Goal: Navigation & Orientation: Find specific page/section

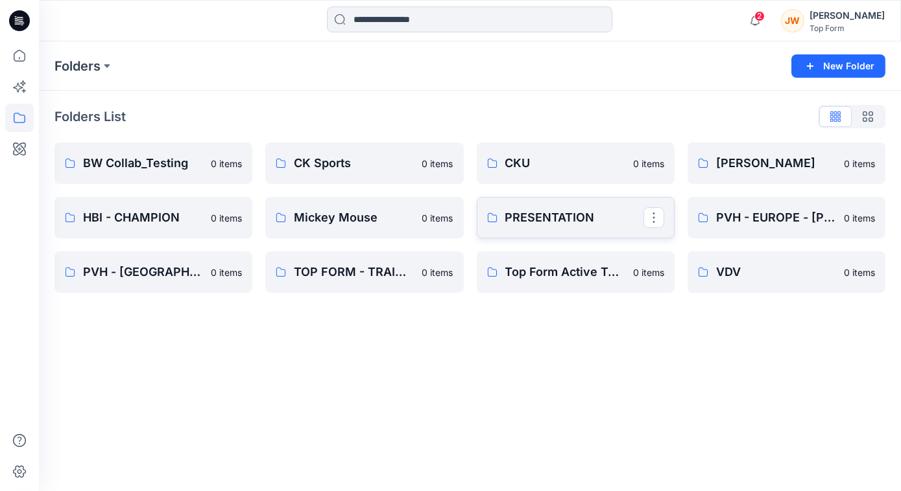
click at [523, 220] on p "PRESENTATION" at bounding box center [574, 218] width 138 height 18
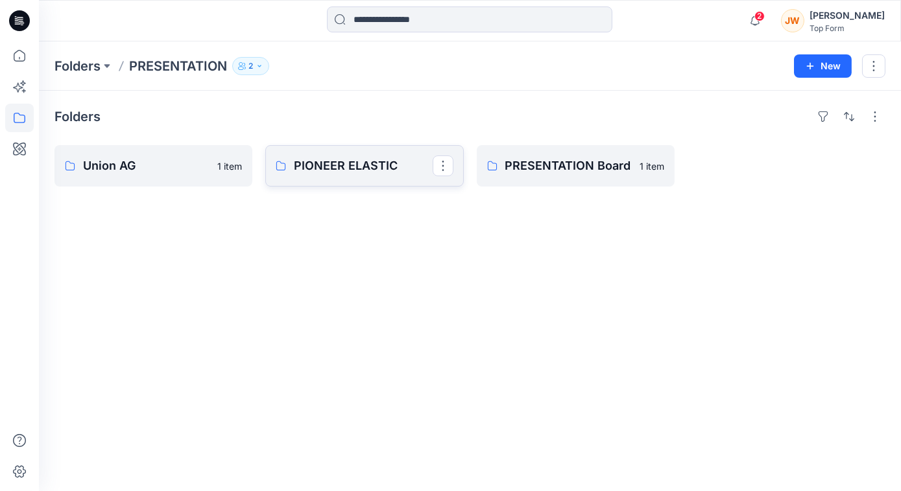
click at [373, 161] on p "PIONEER ELASTIC" at bounding box center [363, 166] width 138 height 18
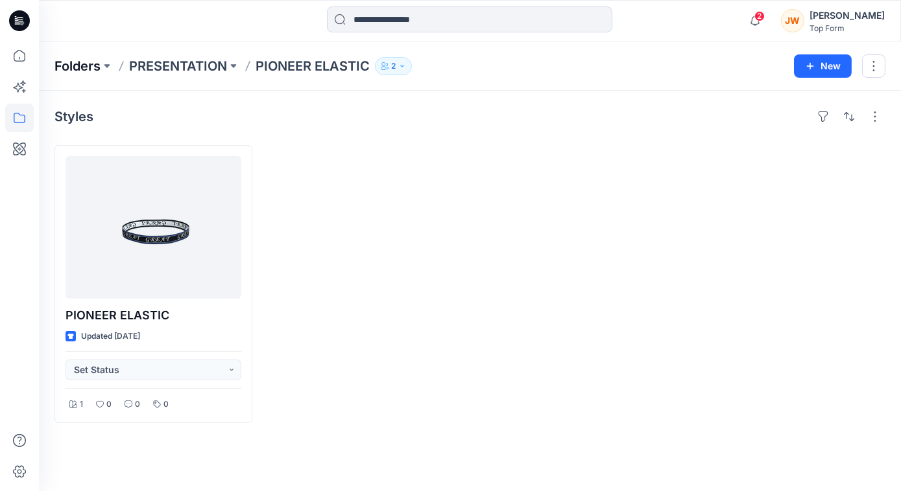
click at [80, 63] on p "Folders" at bounding box center [77, 66] width 46 height 18
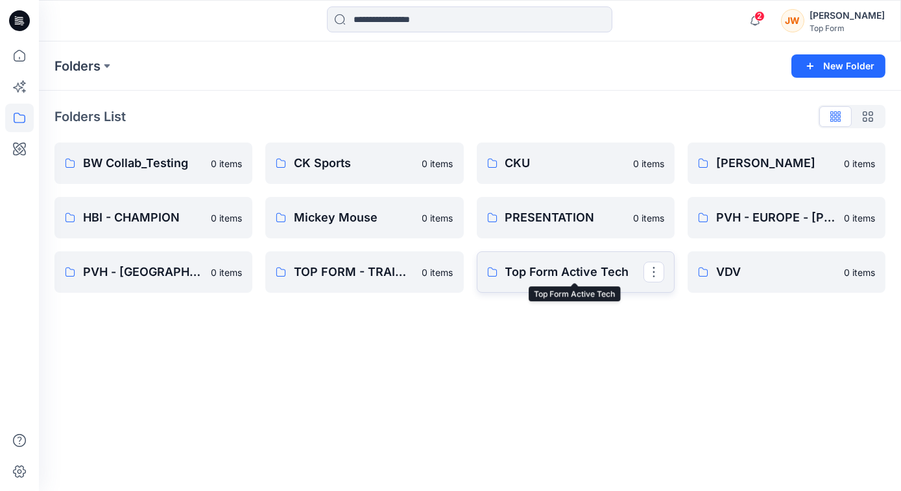
click at [576, 274] on p "Top Form Active Tech" at bounding box center [574, 272] width 138 height 18
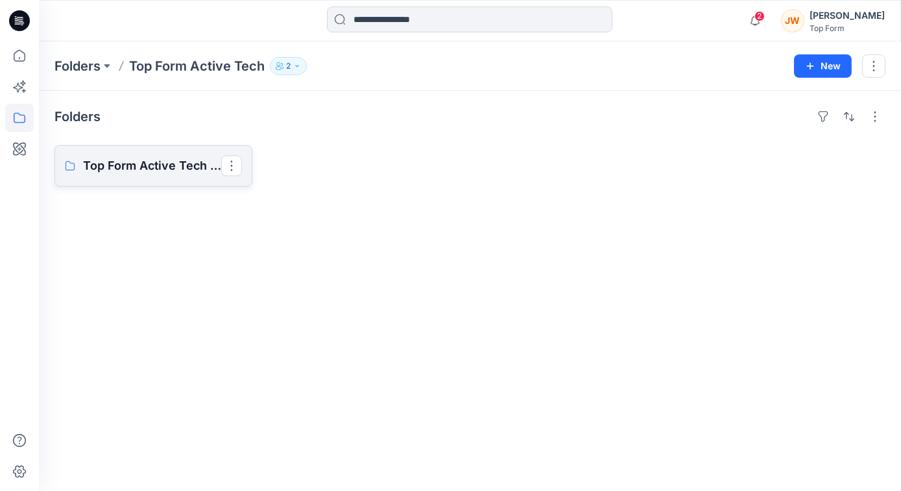
click at [174, 160] on p "Top Form Active Tech Board" at bounding box center [152, 166] width 138 height 18
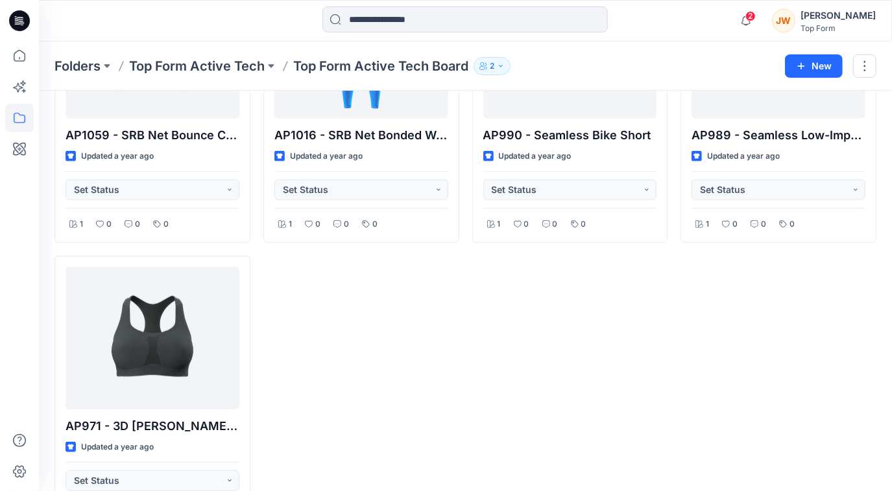
scroll to position [294, 0]
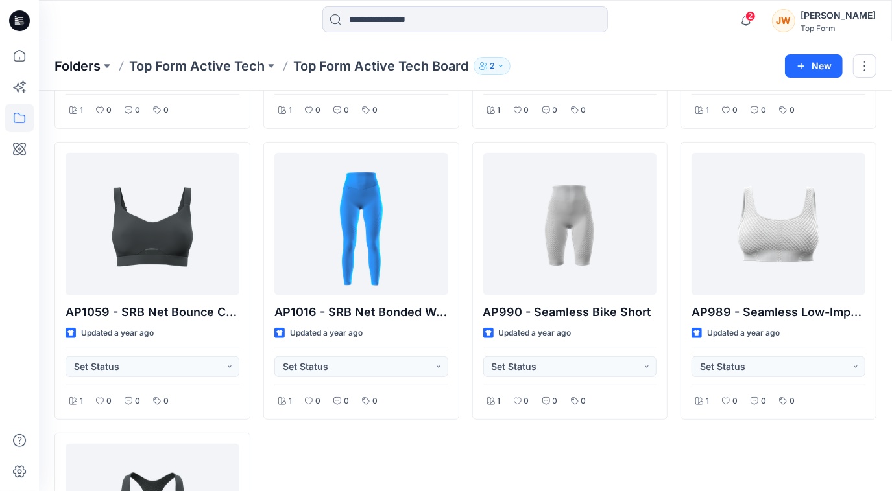
click at [86, 63] on p "Folders" at bounding box center [77, 66] width 46 height 18
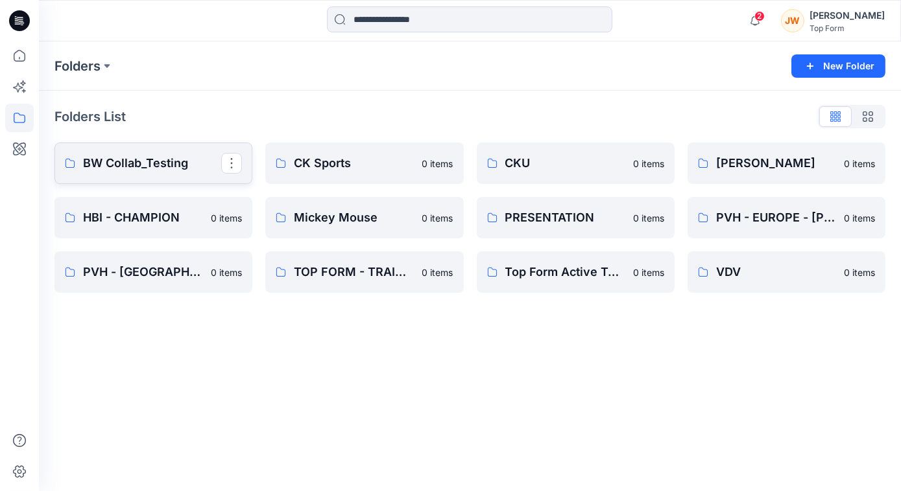
click at [177, 163] on p "BW Collab_Testing" at bounding box center [152, 163] width 138 height 18
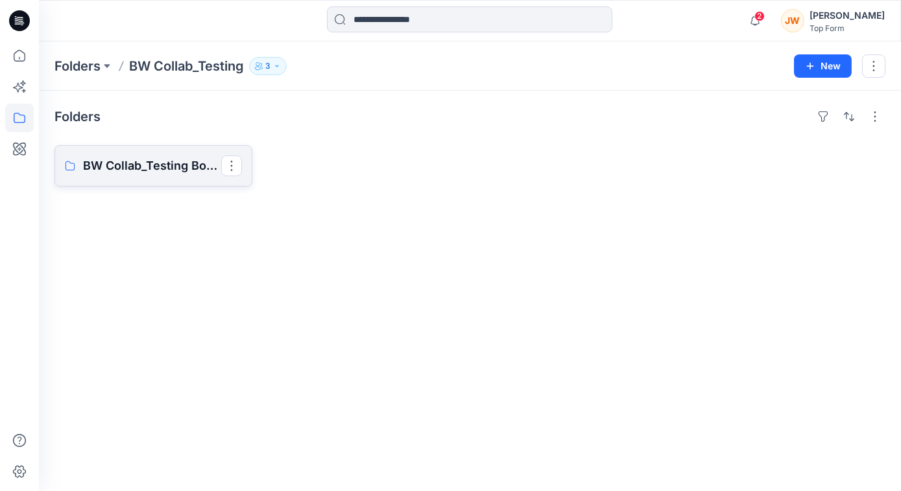
click at [176, 163] on p "BW Collab_Testing Board" at bounding box center [152, 166] width 138 height 18
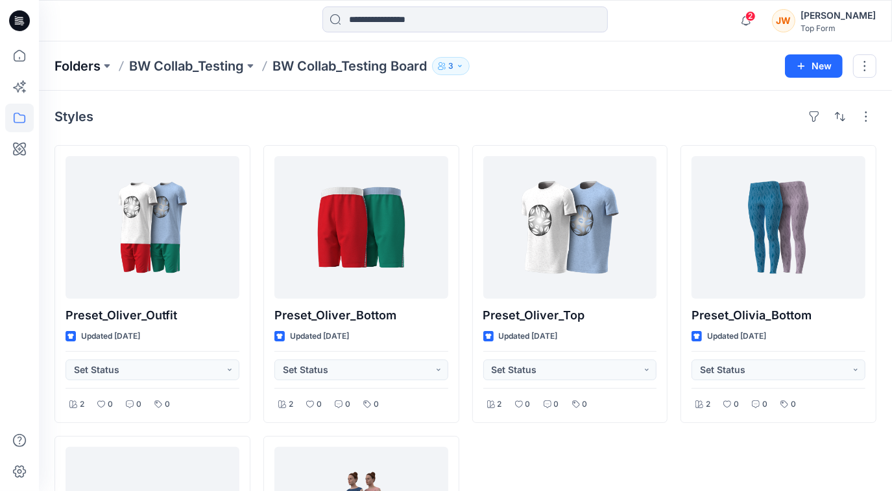
click at [60, 60] on p "Folders" at bounding box center [77, 66] width 46 height 18
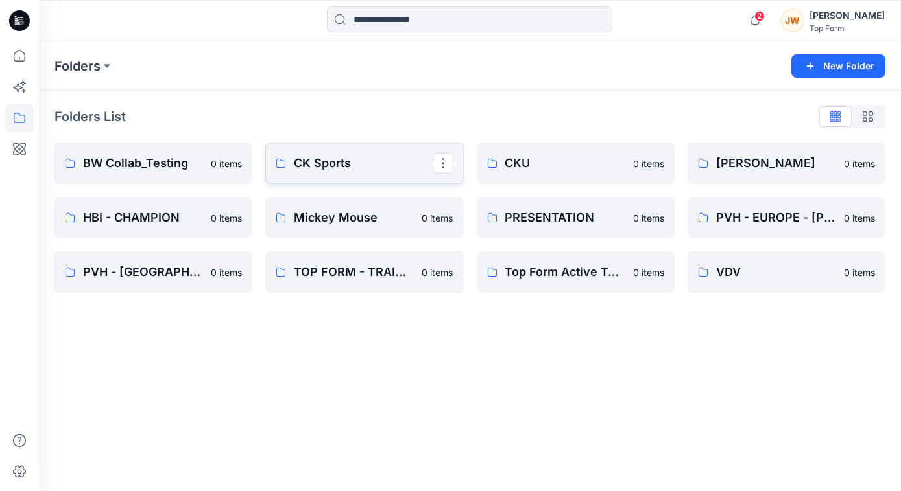
click at [394, 174] on link "CK Sports" at bounding box center [364, 163] width 198 height 41
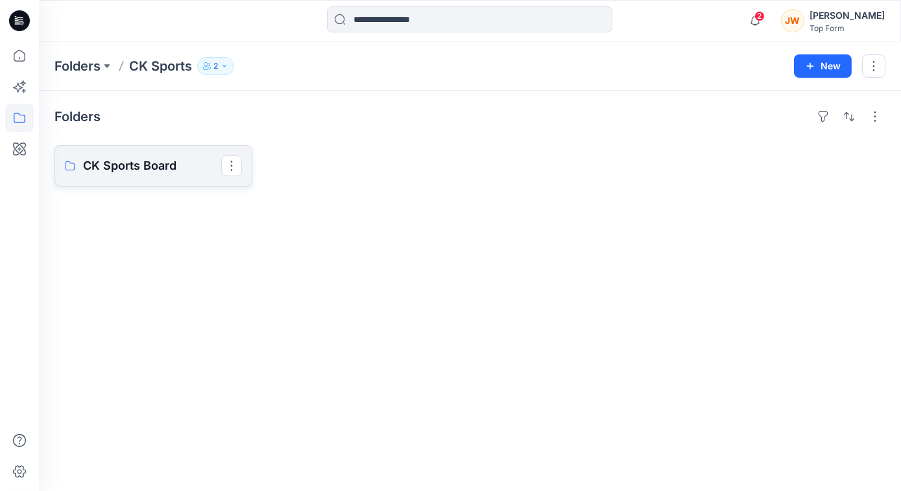
click at [154, 157] on p "CK Sports Board" at bounding box center [152, 166] width 138 height 18
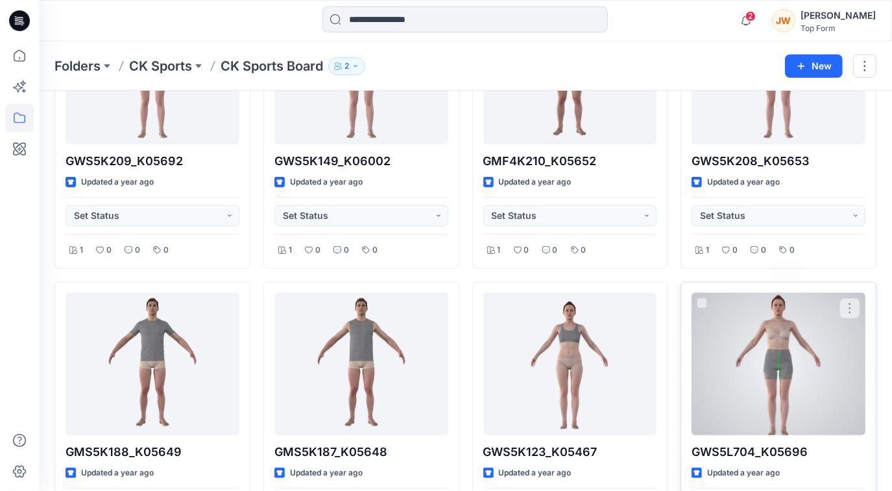
scroll to position [235, 0]
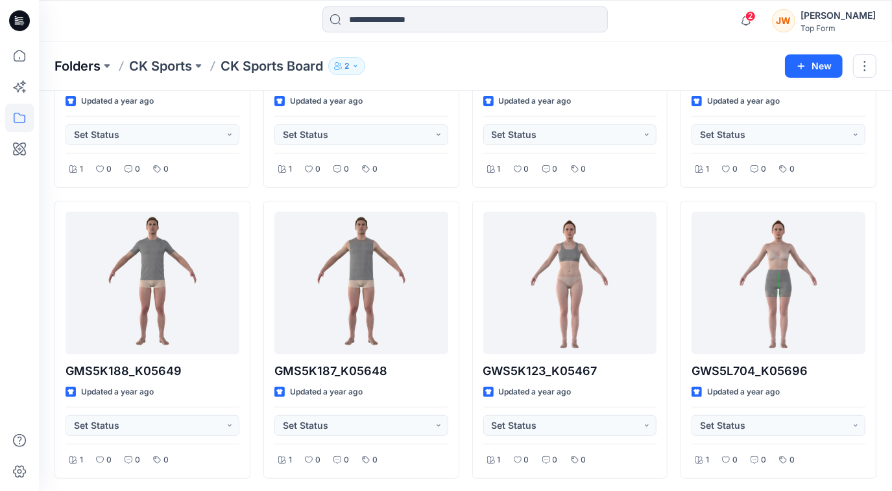
click at [91, 66] on p "Folders" at bounding box center [77, 66] width 46 height 18
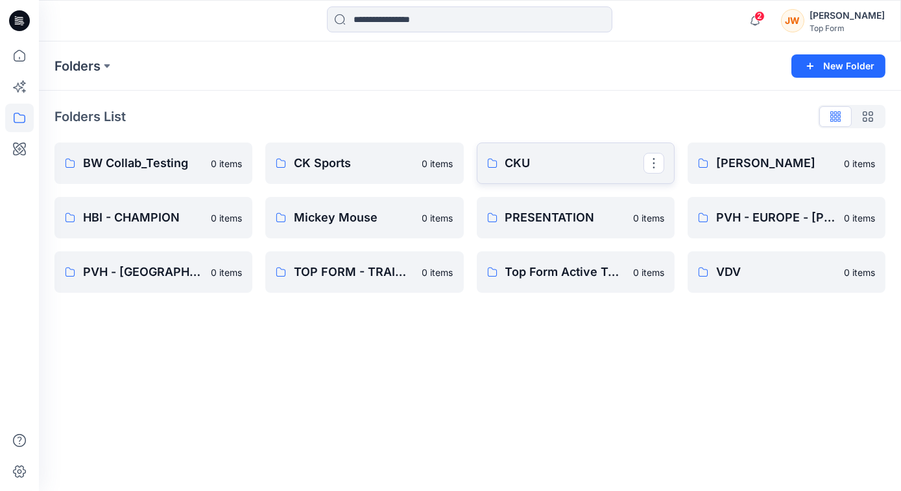
click at [528, 172] on p "CKU" at bounding box center [574, 163] width 138 height 18
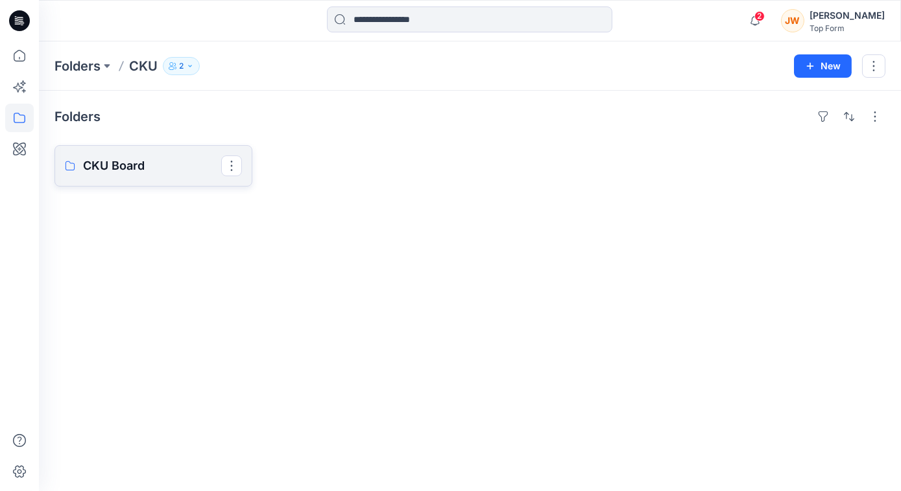
click at [135, 172] on p "CKU Board" at bounding box center [152, 166] width 138 height 18
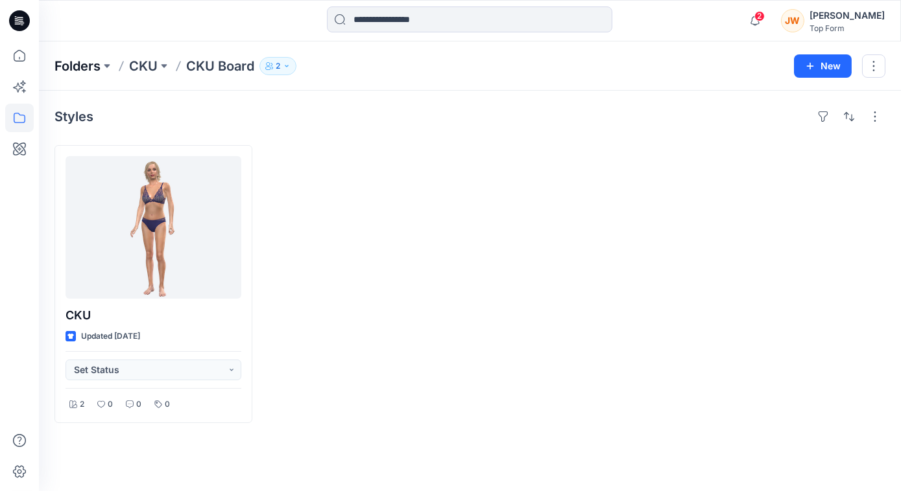
click at [82, 62] on p "Folders" at bounding box center [77, 66] width 46 height 18
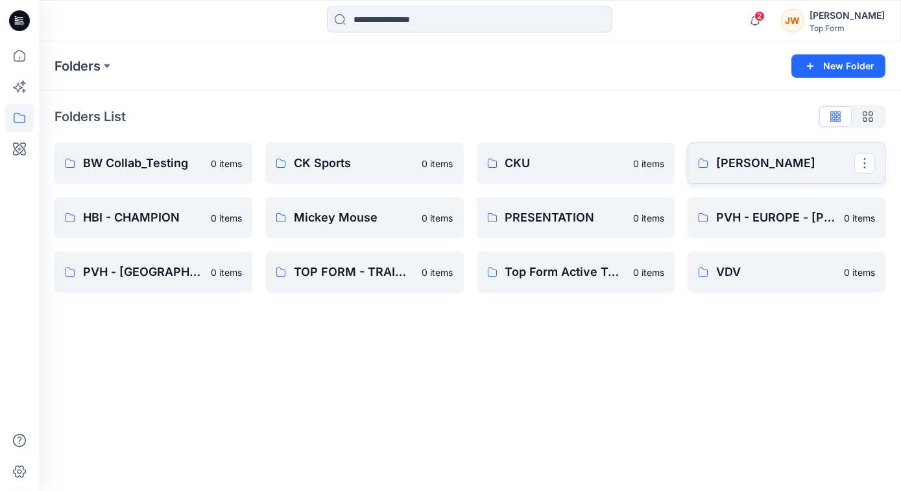
click at [773, 172] on p "DICKS - CALIA" at bounding box center [785, 163] width 138 height 18
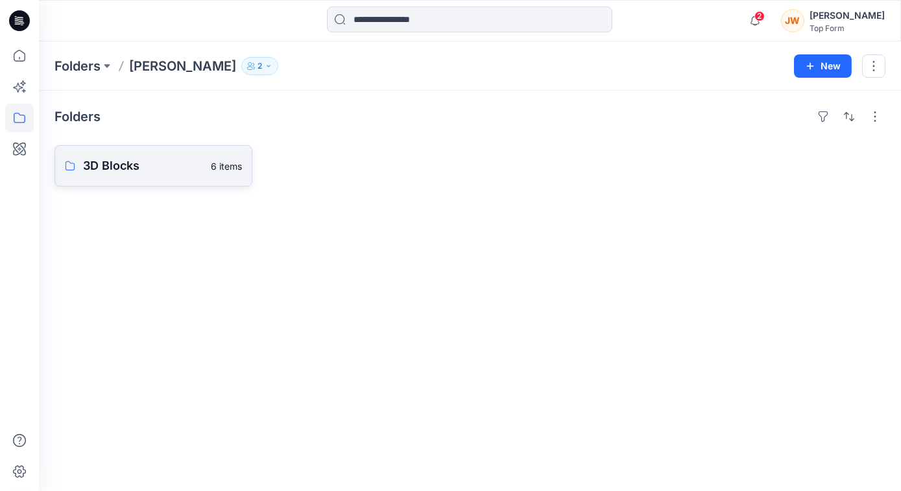
click at [123, 172] on p "3D Blocks" at bounding box center [143, 166] width 120 height 18
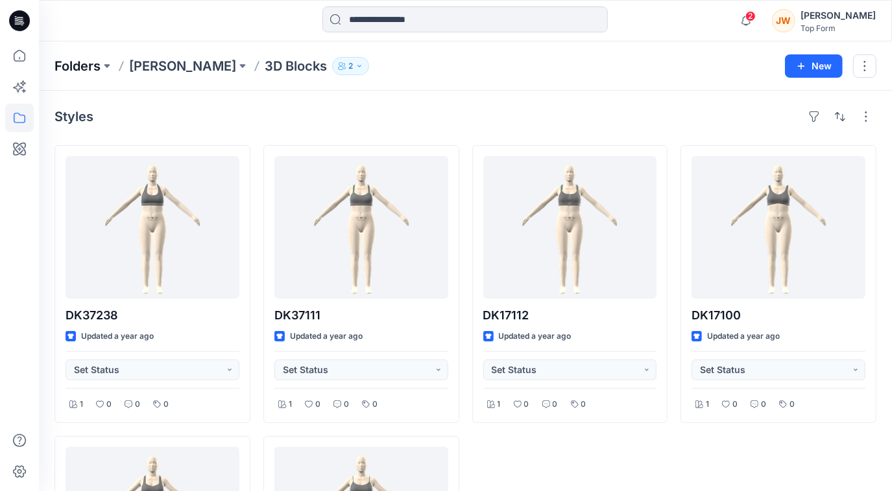
click at [83, 65] on p "Folders" at bounding box center [77, 66] width 46 height 18
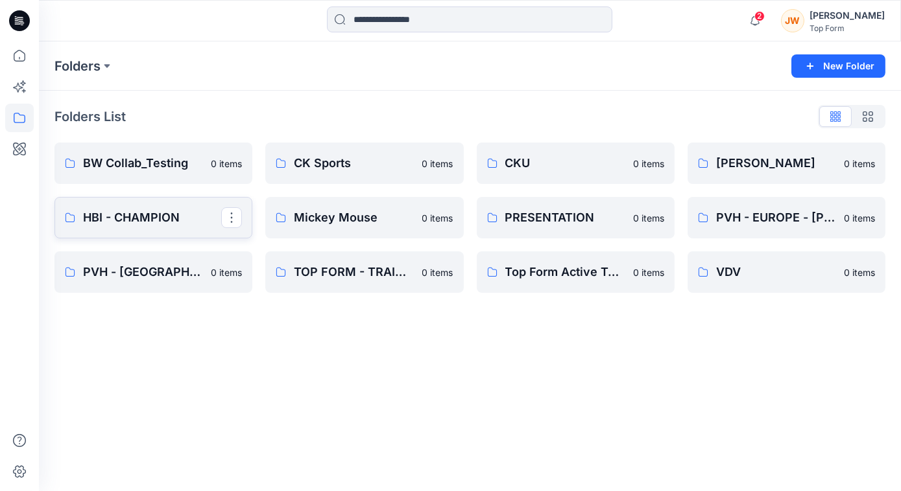
click at [172, 227] on link "HBI - CHAMPION" at bounding box center [153, 217] width 198 height 41
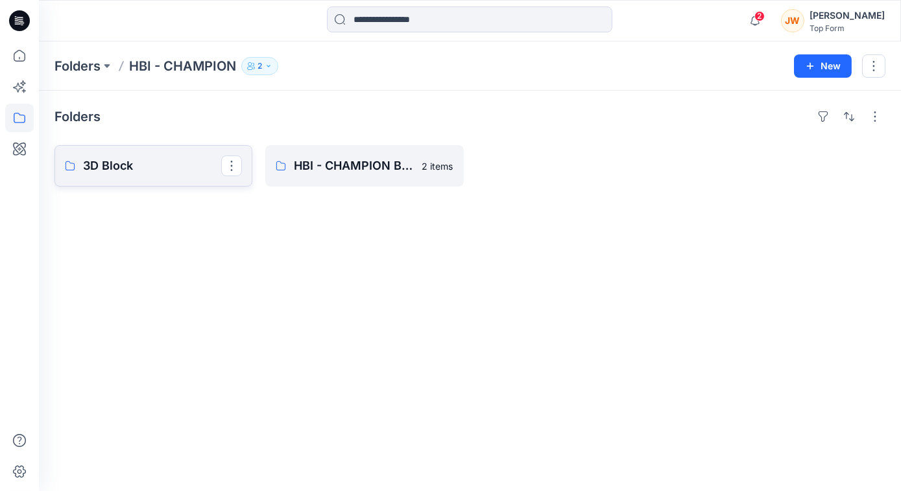
click at [156, 172] on p "3D Block" at bounding box center [152, 166] width 138 height 18
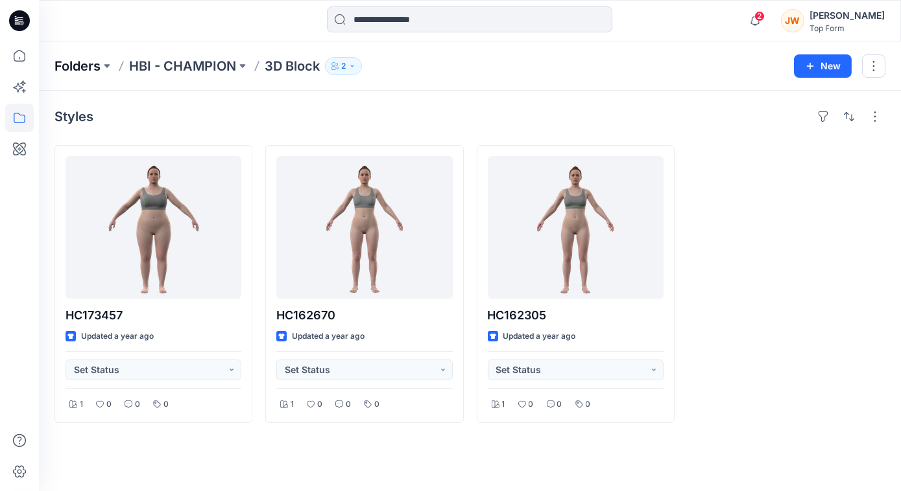
click at [92, 70] on p "Folders" at bounding box center [77, 66] width 46 height 18
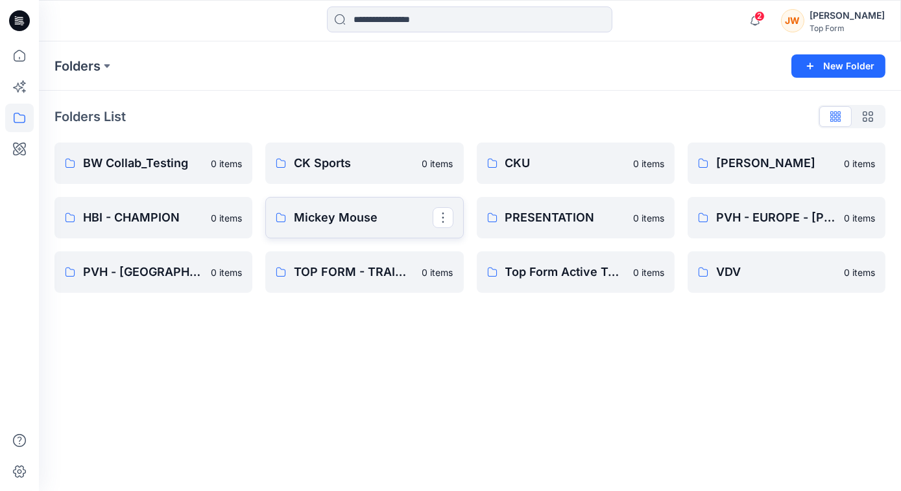
click at [372, 215] on p "Mickey Mouse" at bounding box center [363, 218] width 138 height 18
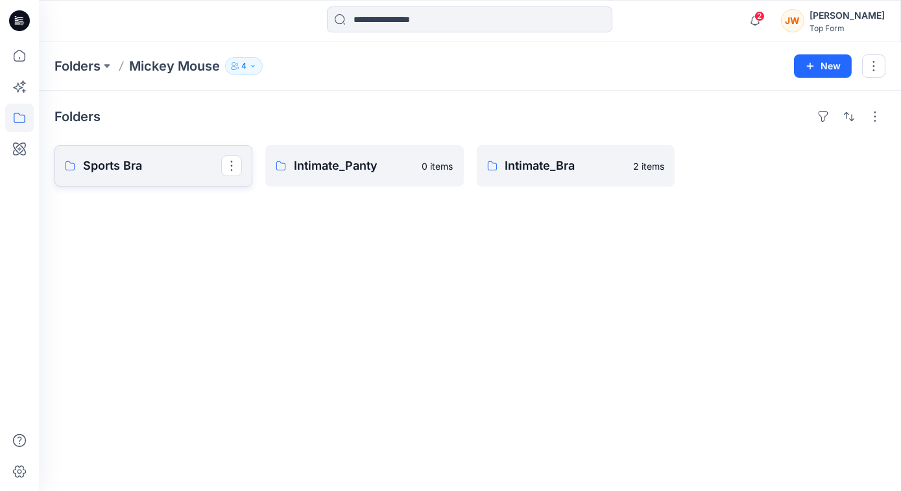
click at [102, 158] on p "Sports Bra" at bounding box center [152, 166] width 138 height 18
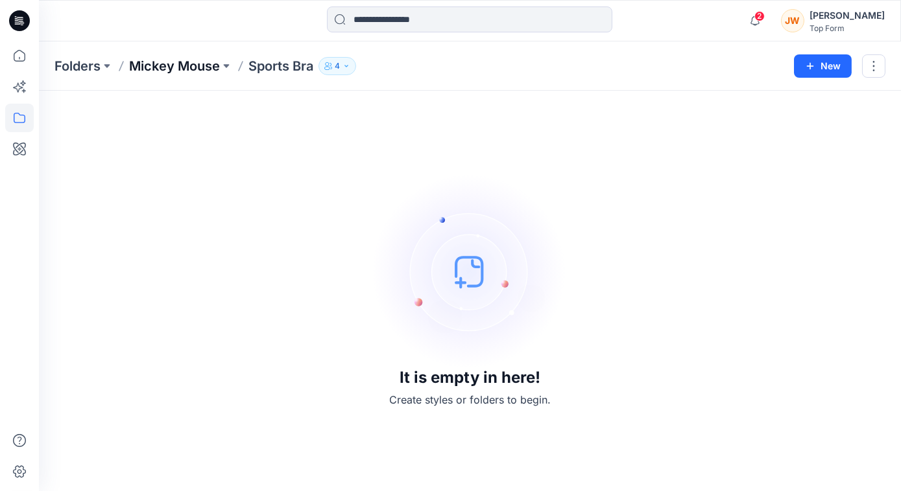
click at [147, 64] on p "Mickey Mouse" at bounding box center [174, 66] width 91 height 18
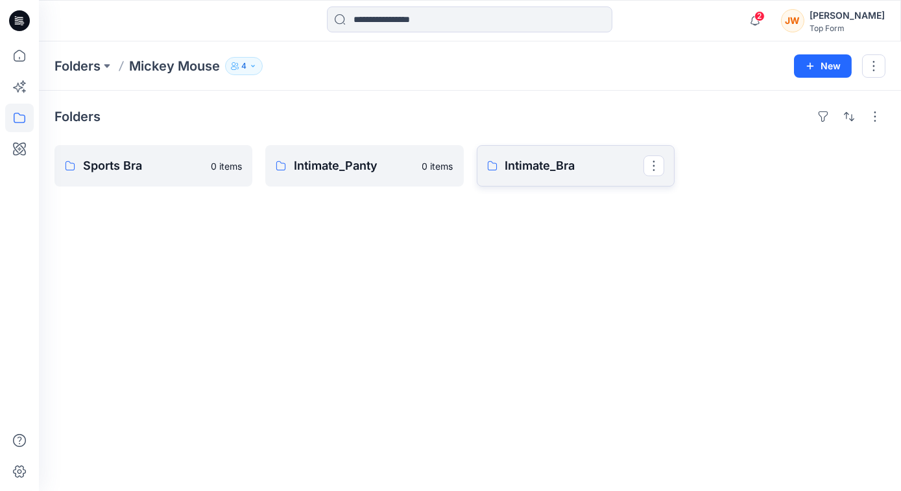
click at [584, 165] on p "Intimate_Bra" at bounding box center [574, 166] width 138 height 18
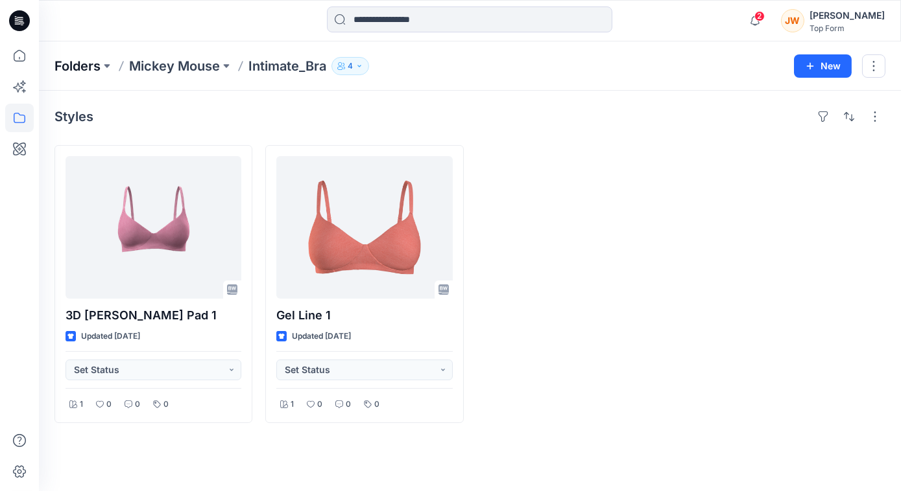
click at [78, 61] on p "Folders" at bounding box center [77, 66] width 46 height 18
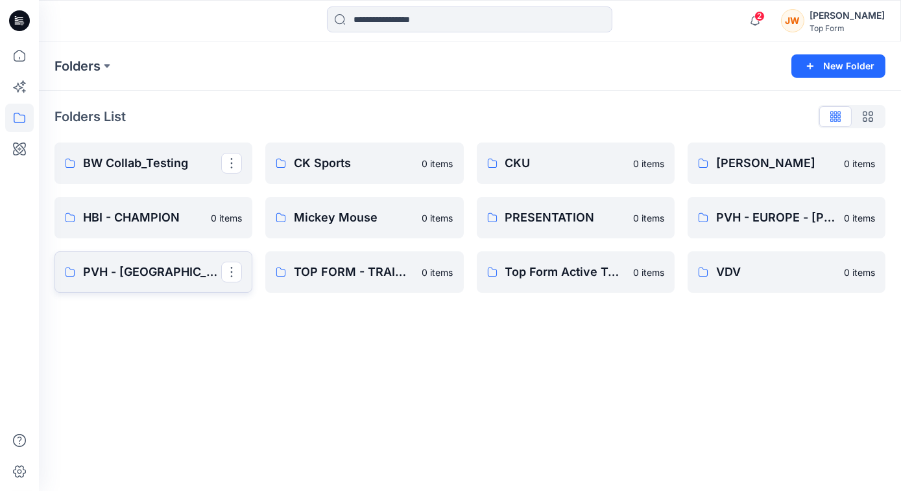
click at [104, 280] on p "PVH - USA" at bounding box center [152, 272] width 138 height 18
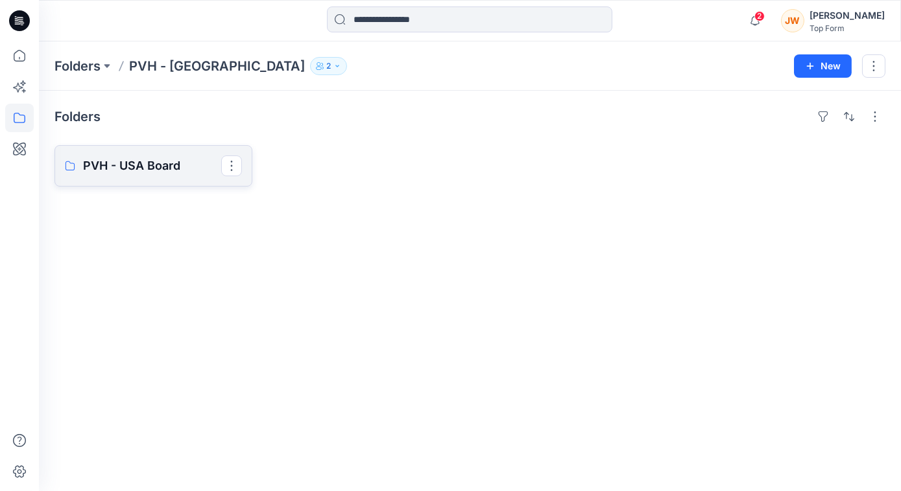
click at [158, 153] on link "PVH - USA Board" at bounding box center [153, 165] width 198 height 41
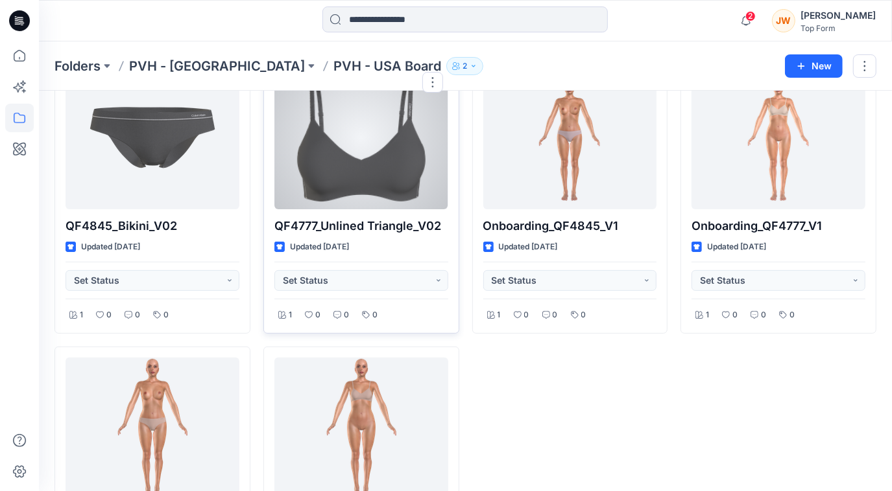
scroll to position [117, 0]
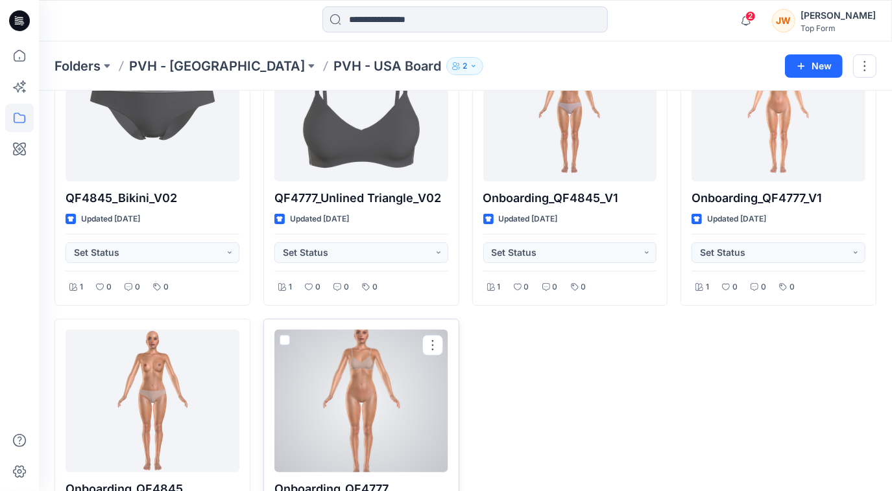
click at [416, 404] on div at bounding box center [361, 401] width 174 height 143
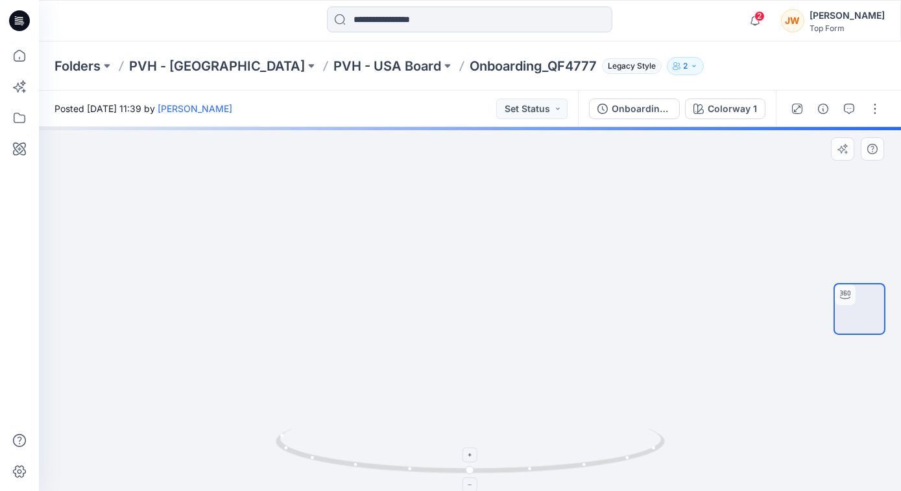
drag, startPoint x: 530, startPoint y: 240, endPoint x: 531, endPoint y: 447, distance: 206.8
click at [534, 474] on div at bounding box center [470, 309] width 862 height 364
drag, startPoint x: 523, startPoint y: 372, endPoint x: 520, endPoint y: 421, distance: 48.7
click at [520, 421] on img at bounding box center [471, 261] width 1125 height 462
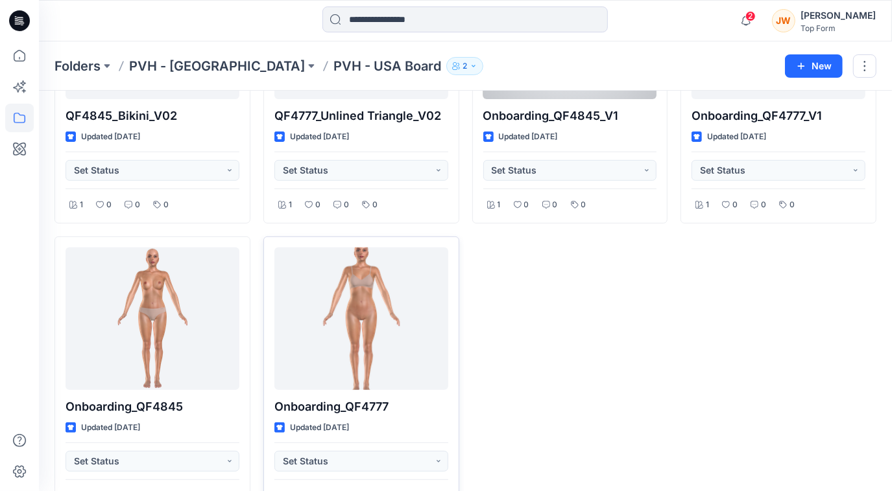
scroll to position [237, 0]
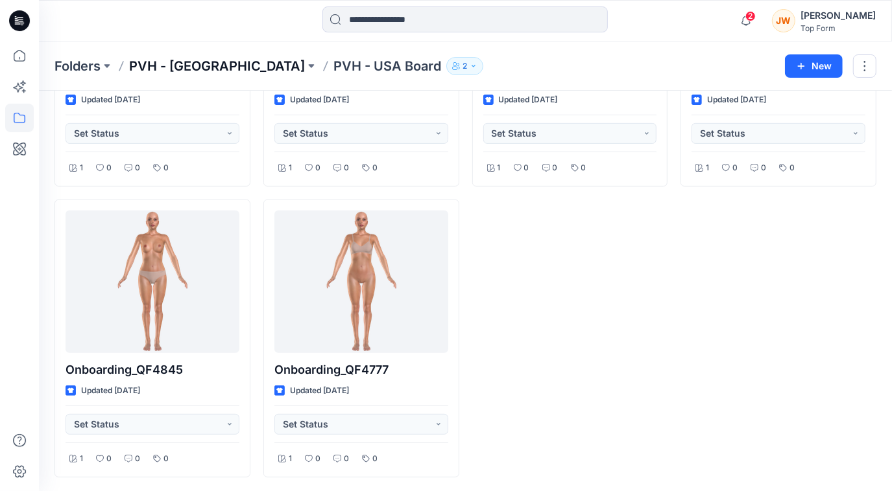
click at [153, 64] on p "PVH - USA" at bounding box center [217, 66] width 176 height 18
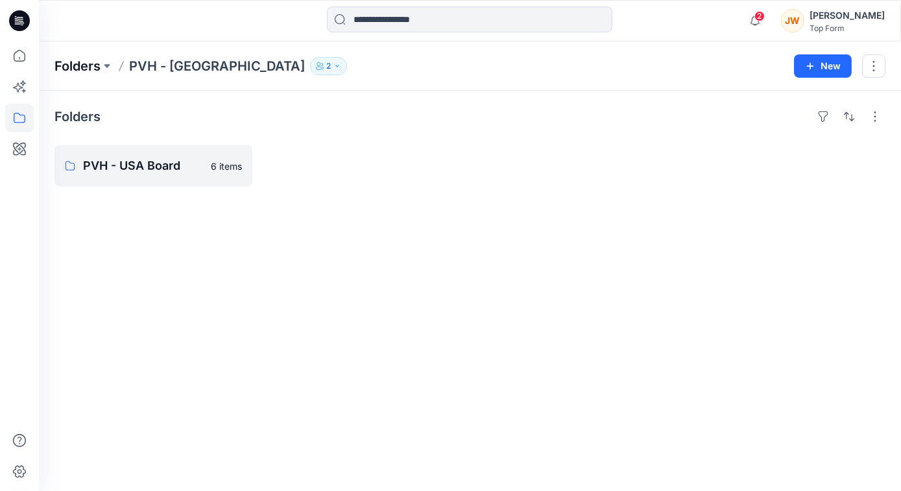
click at [74, 60] on p "Folders" at bounding box center [77, 66] width 46 height 18
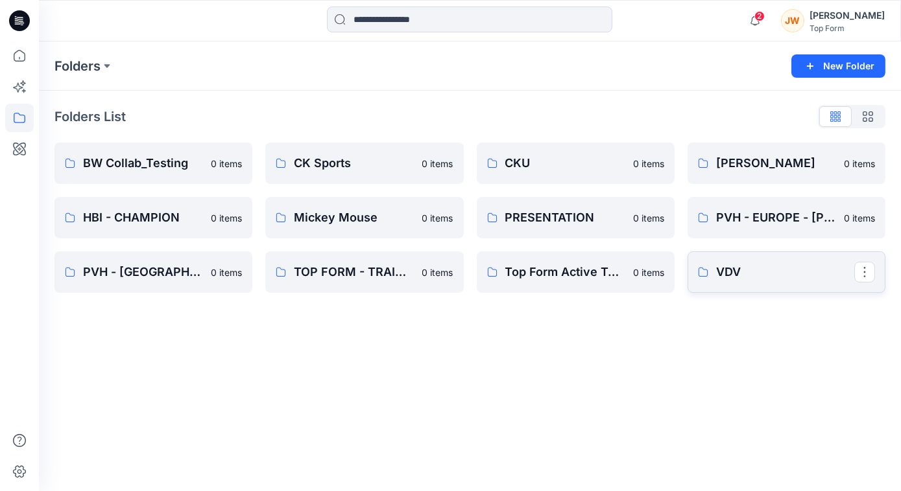
click at [744, 274] on p "VDV" at bounding box center [785, 272] width 138 height 18
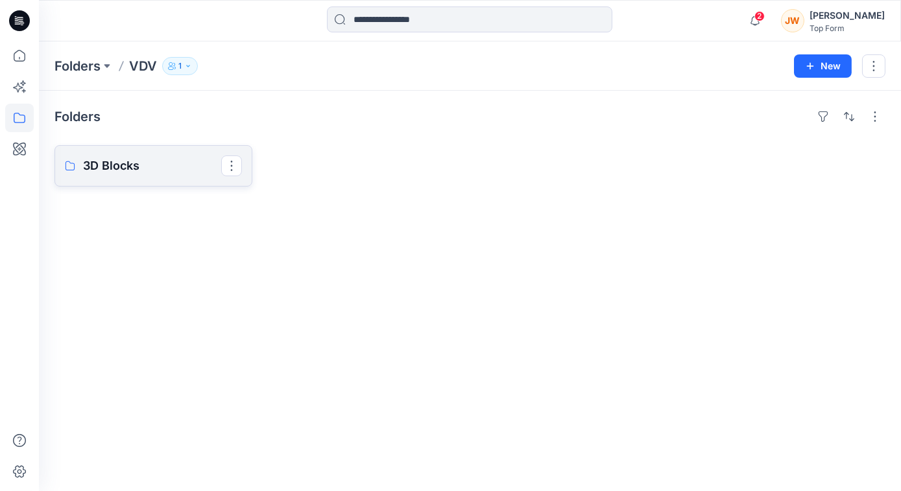
click at [160, 163] on p "3D Blocks" at bounding box center [152, 166] width 138 height 18
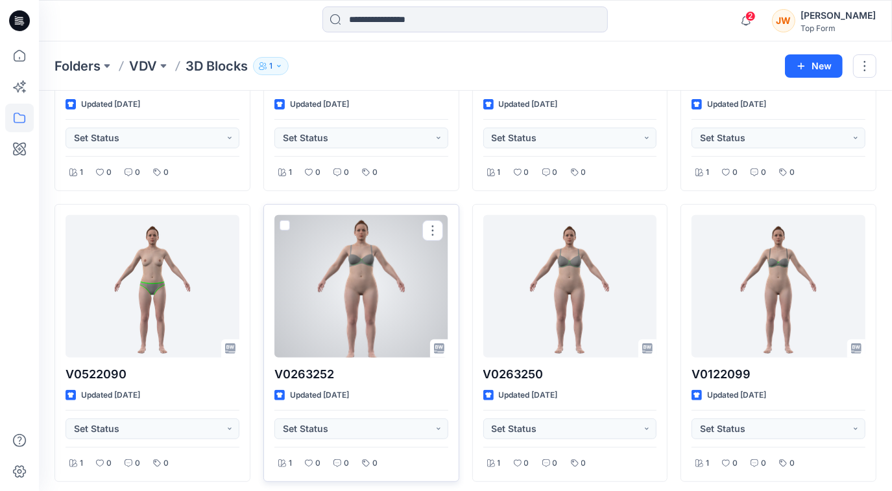
scroll to position [294, 0]
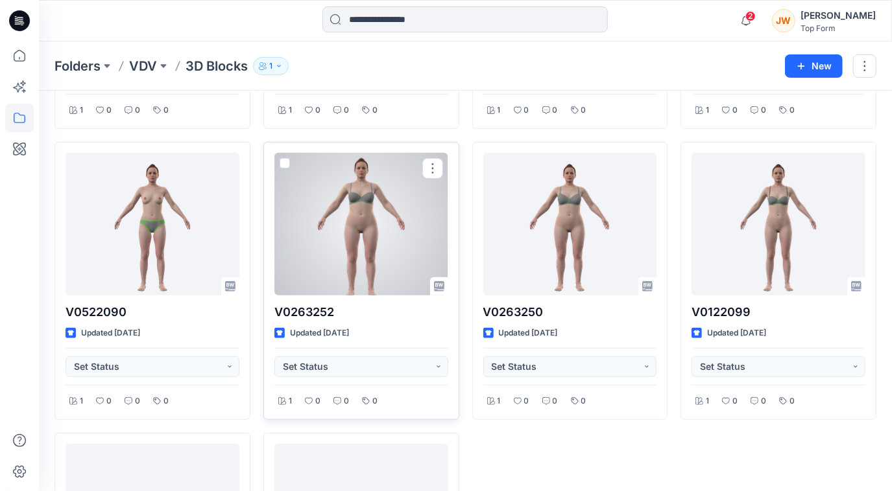
click at [394, 248] on div at bounding box center [361, 224] width 174 height 143
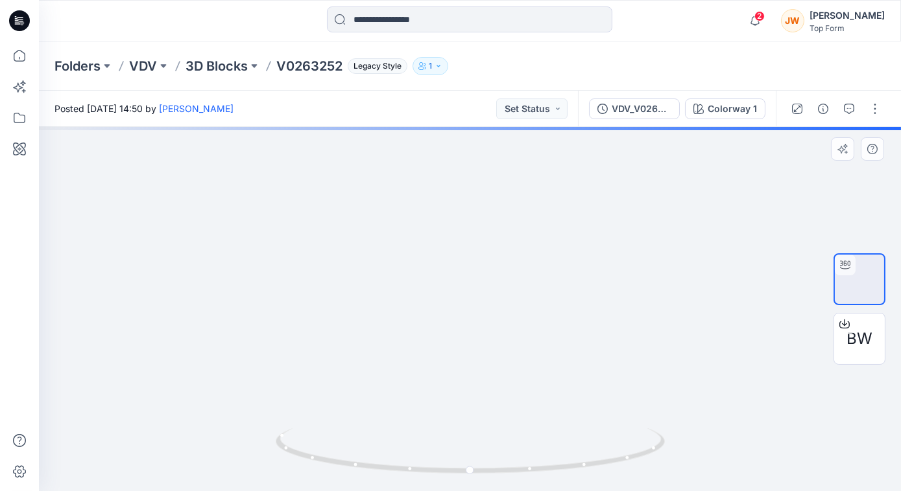
drag, startPoint x: 513, startPoint y: 228, endPoint x: 520, endPoint y: 403, distance: 175.9
click at [520, 403] on img at bounding box center [477, 184] width 1233 height 616
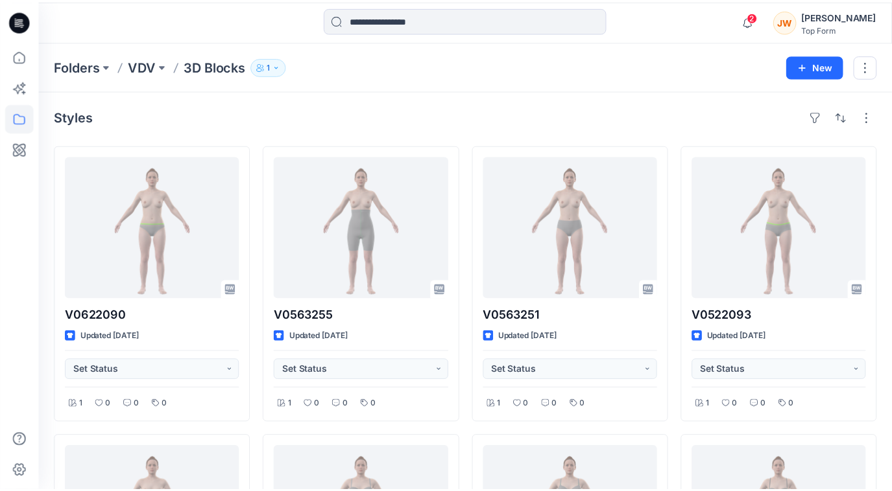
scroll to position [294, 0]
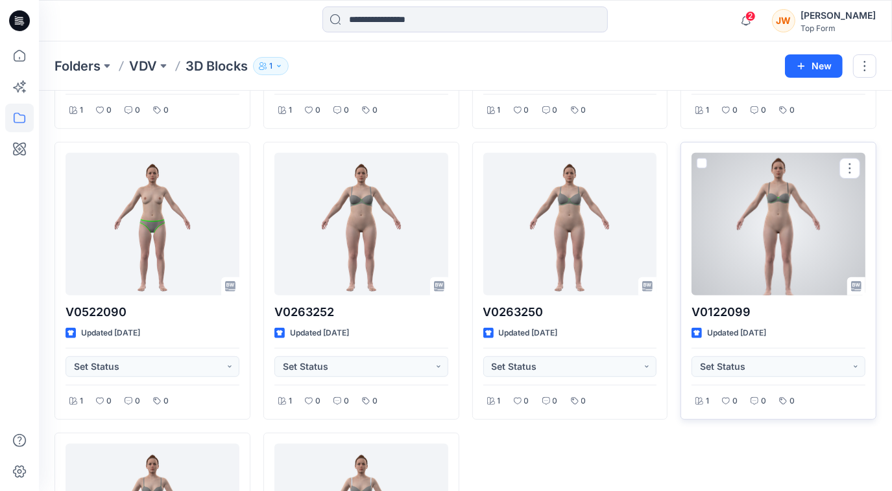
click at [756, 229] on div at bounding box center [778, 224] width 174 height 143
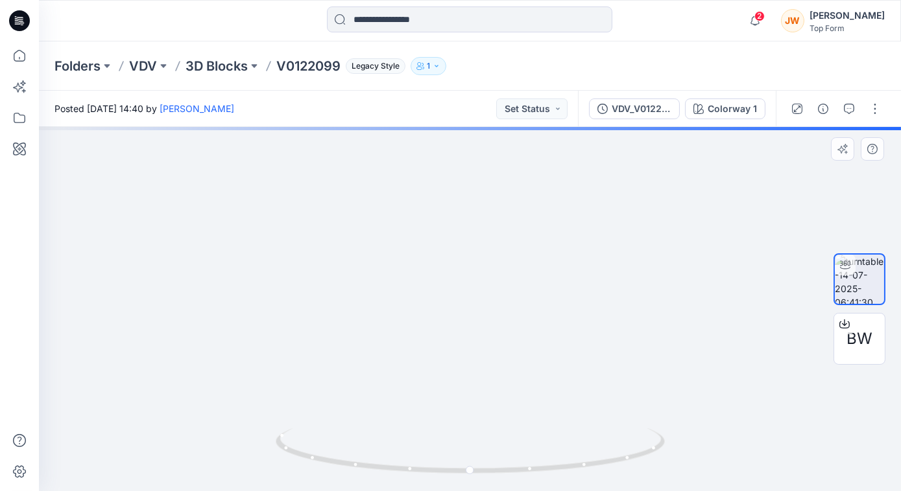
drag, startPoint x: 462, startPoint y: 298, endPoint x: 451, endPoint y: 377, distance: 79.9
click at [451, 377] on img at bounding box center [451, 157] width 1342 height 668
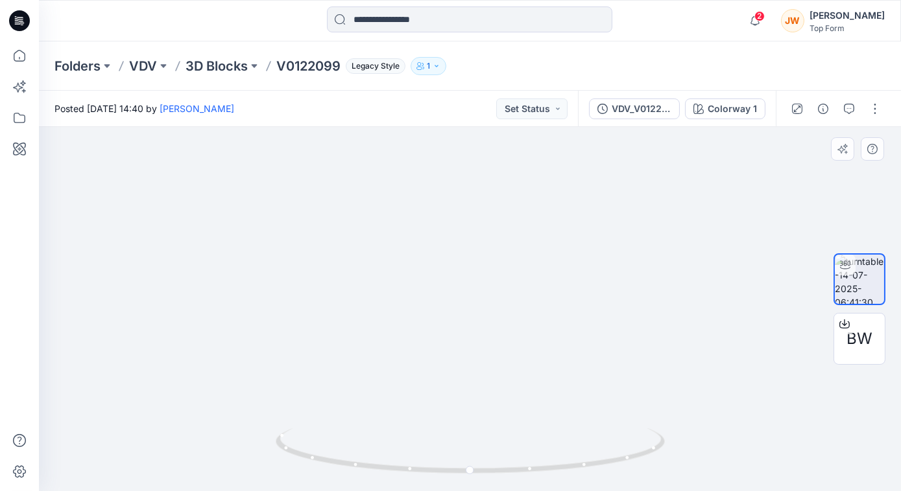
drag, startPoint x: 644, startPoint y: 324, endPoint x: 577, endPoint y: 316, distance: 67.2
drag, startPoint x: 468, startPoint y: 473, endPoint x: 267, endPoint y: 473, distance: 201.0
click at [267, 473] on div at bounding box center [470, 309] width 862 height 364
click at [847, 320] on icon at bounding box center [844, 324] width 10 height 10
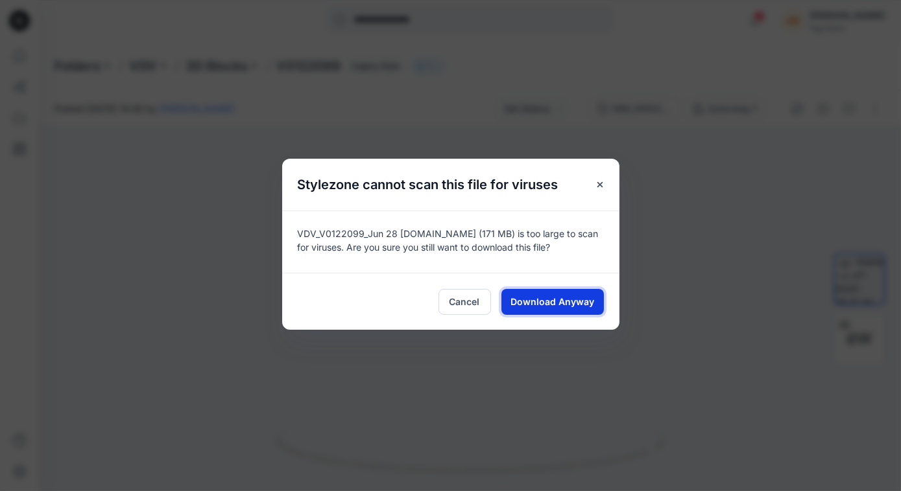
click at [541, 305] on span "Download Anyway" at bounding box center [552, 302] width 84 height 14
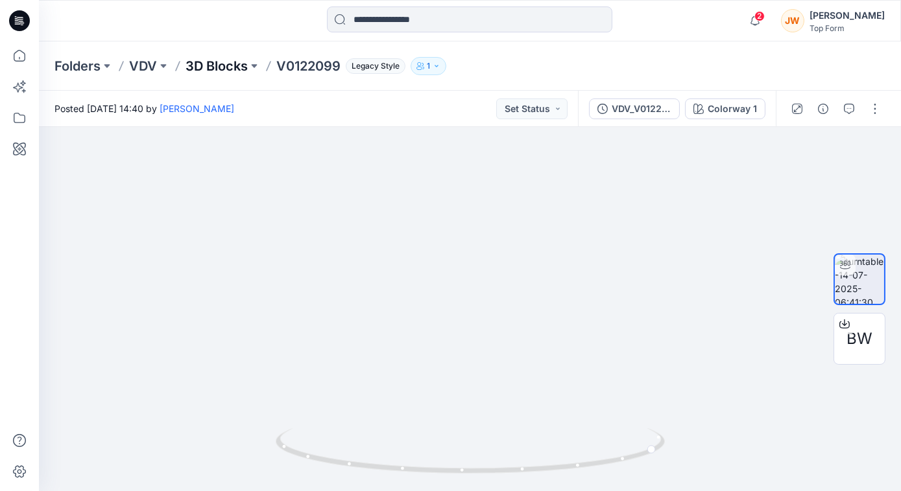
click at [210, 57] on p "3D Blocks" at bounding box center [216, 66] width 62 height 18
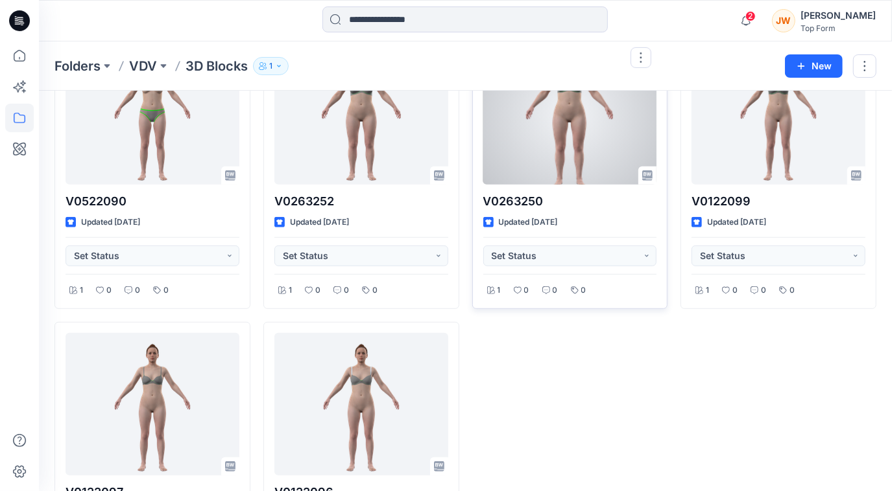
scroll to position [412, 0]
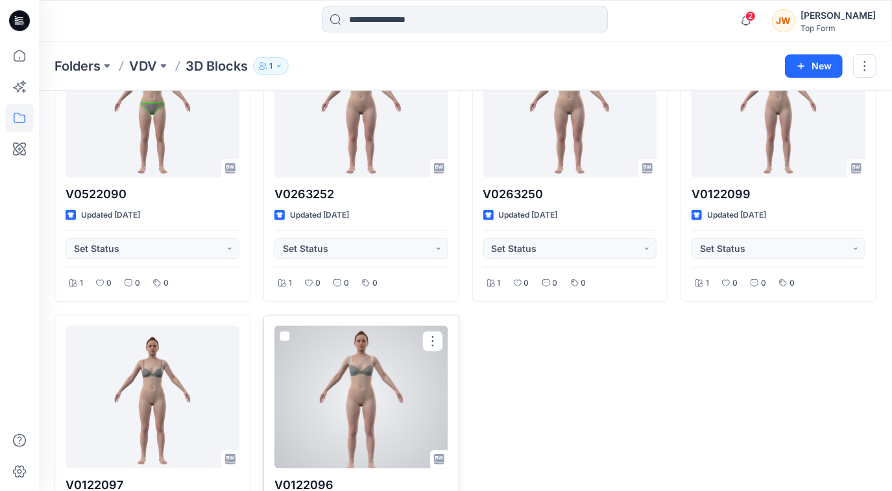
click at [404, 381] on div at bounding box center [361, 397] width 174 height 143
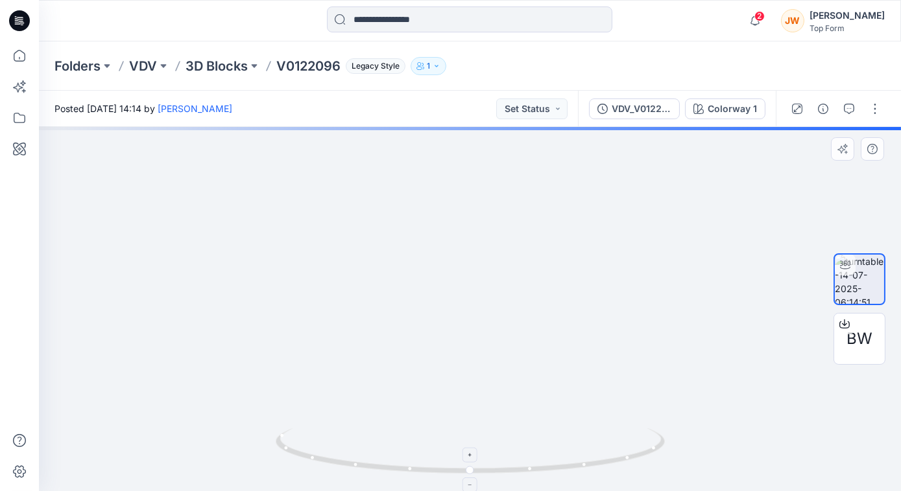
drag, startPoint x: 480, startPoint y: 231, endPoint x: 508, endPoint y: 432, distance: 202.9
click at [508, 435] on div at bounding box center [470, 309] width 862 height 364
drag, startPoint x: 519, startPoint y: 377, endPoint x: 478, endPoint y: 400, distance: 46.7
click at [478, 400] on img at bounding box center [457, 178] width 1342 height 626
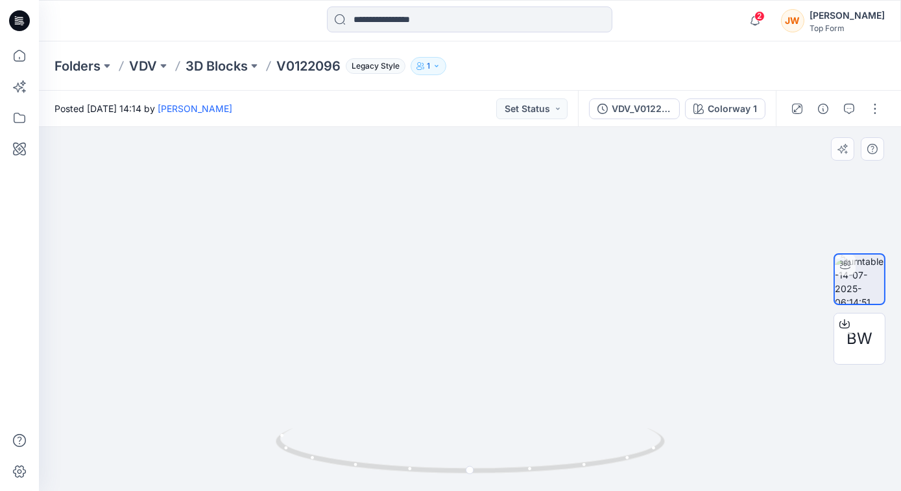
drag, startPoint x: 664, startPoint y: 361, endPoint x: 619, endPoint y: 373, distance: 47.0
drag, startPoint x: 470, startPoint y: 473, endPoint x: 408, endPoint y: 480, distance: 62.6
click at [408, 477] on icon at bounding box center [472, 453] width 392 height 49
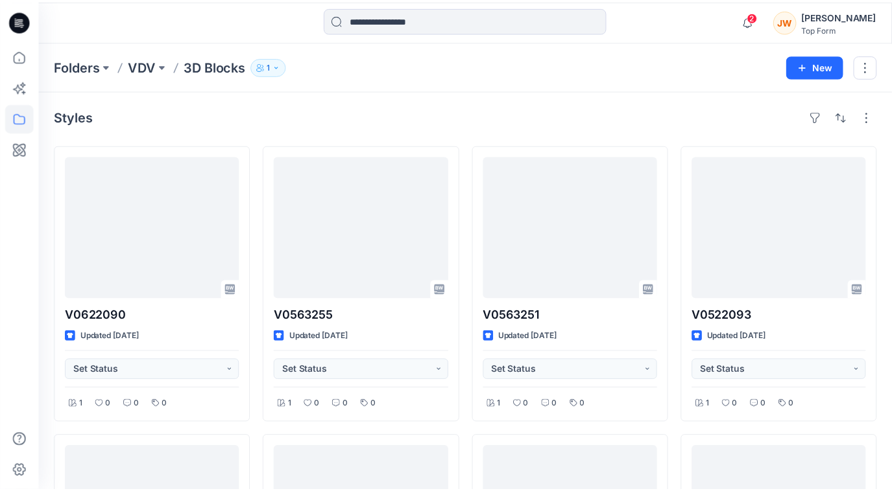
scroll to position [412, 0]
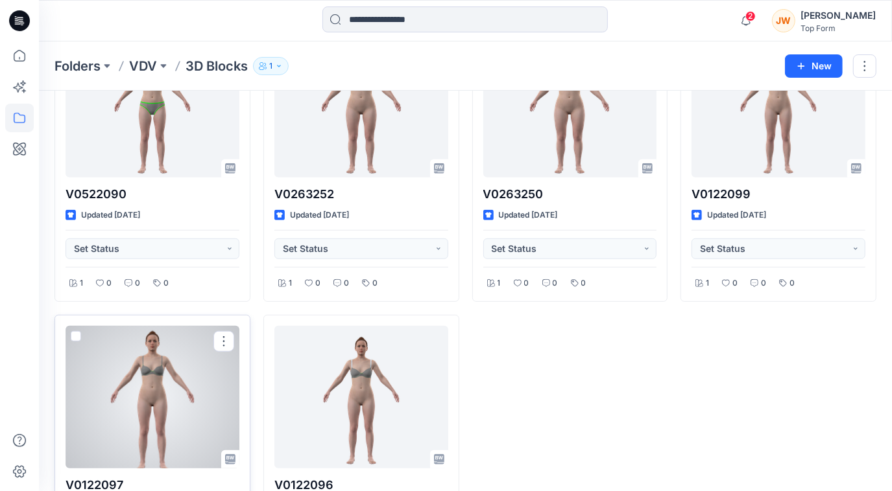
click at [195, 403] on div at bounding box center [152, 397] width 174 height 143
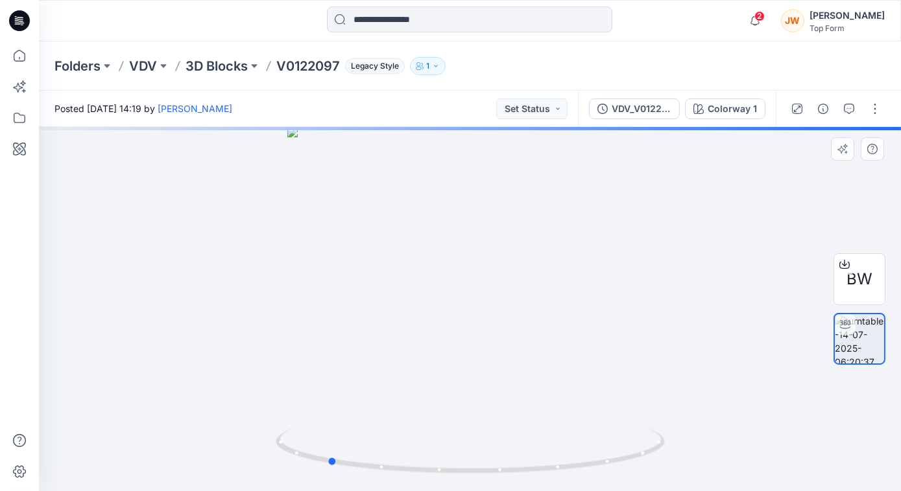
drag, startPoint x: 471, startPoint y: 473, endPoint x: 519, endPoint y: 393, distance: 93.3
click at [328, 477] on icon at bounding box center [472, 453] width 392 height 49
click at [558, 336] on div at bounding box center [470, 309] width 862 height 364
drag, startPoint x: 333, startPoint y: 466, endPoint x: 231, endPoint y: 464, distance: 102.5
click at [231, 464] on div at bounding box center [470, 309] width 862 height 364
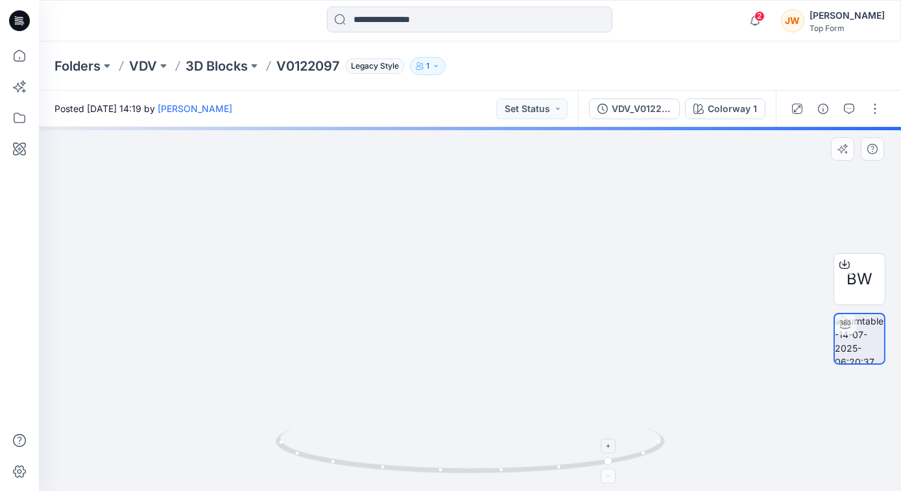
drag, startPoint x: 539, startPoint y: 324, endPoint x: 553, endPoint y: 454, distance: 130.4
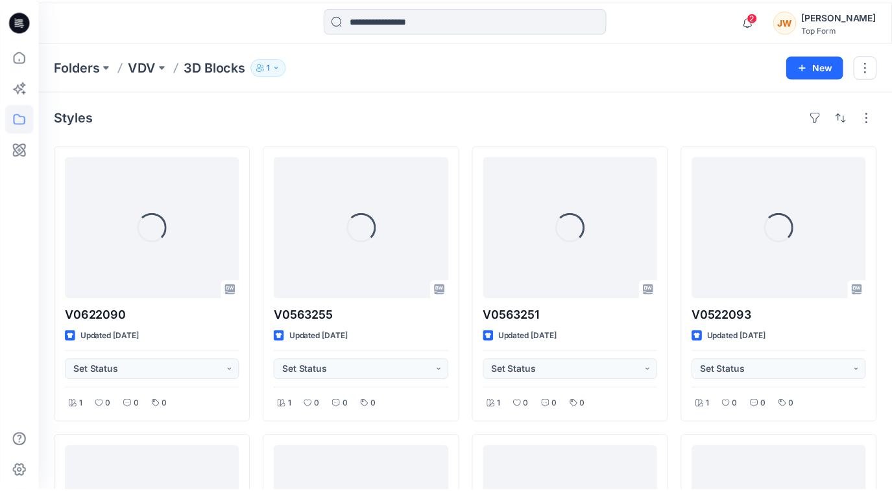
scroll to position [412, 0]
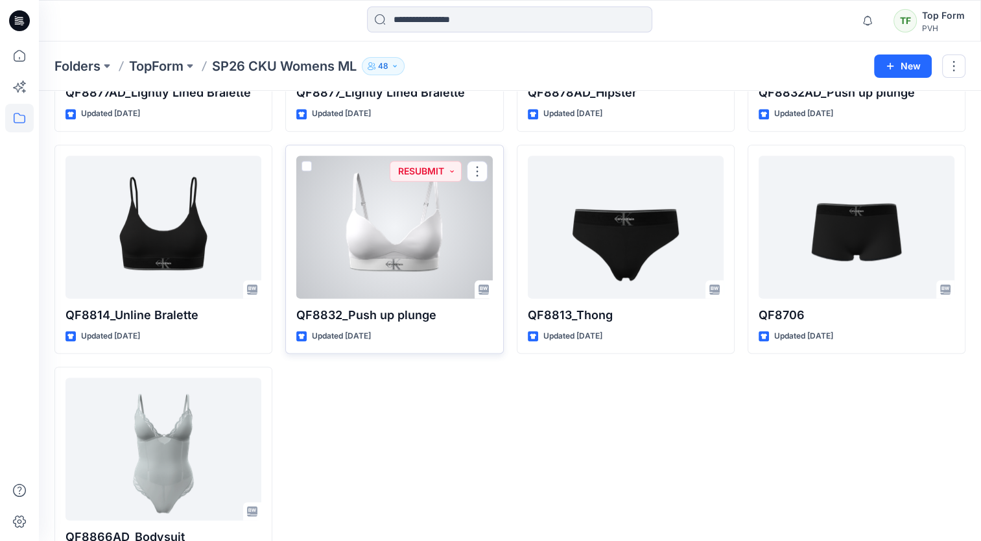
scroll to position [1603, 0]
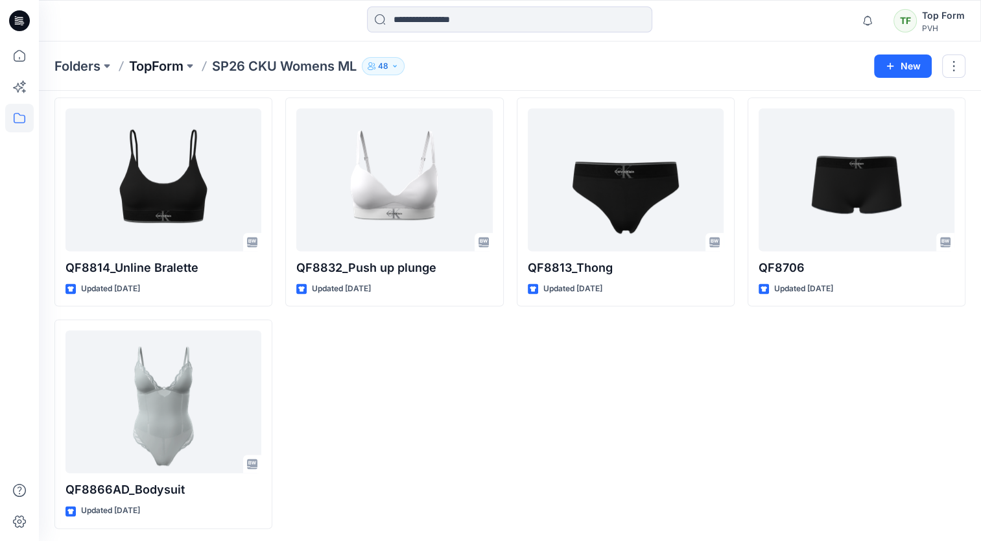
click at [166, 57] on p "TopForm" at bounding box center [156, 66] width 54 height 18
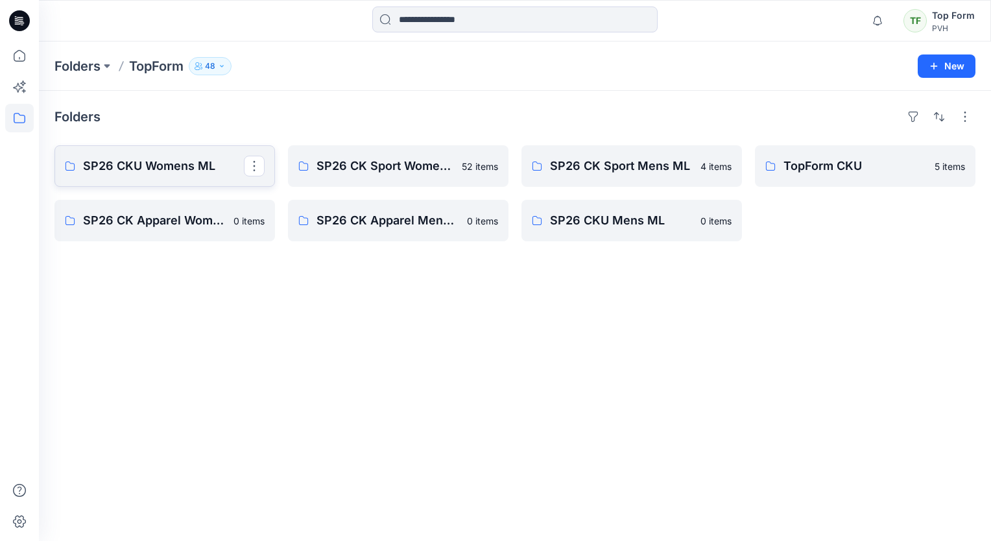
click at [157, 162] on p "SP26 CKU Womens ML" at bounding box center [163, 166] width 161 height 18
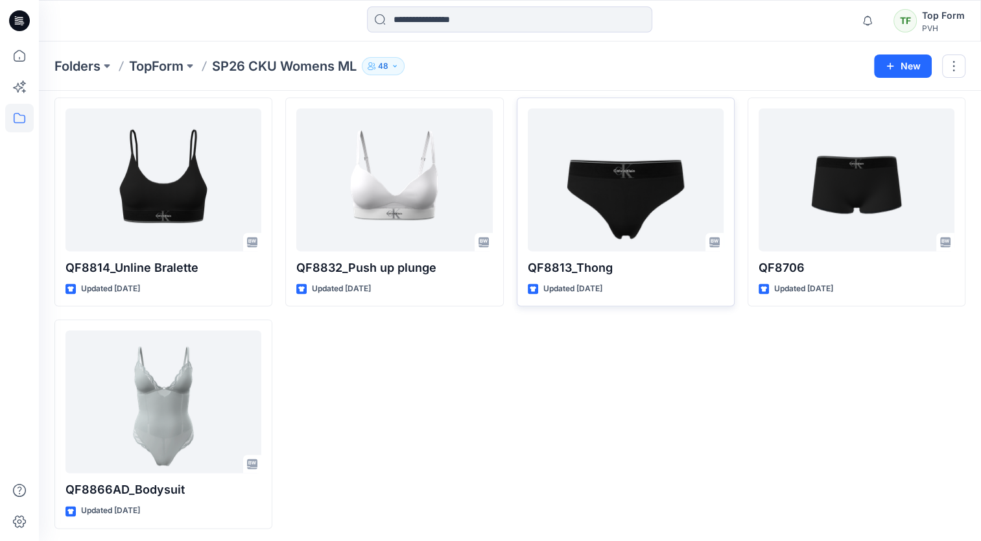
scroll to position [1343, 0]
